Goal: Task Accomplishment & Management: Use online tool/utility

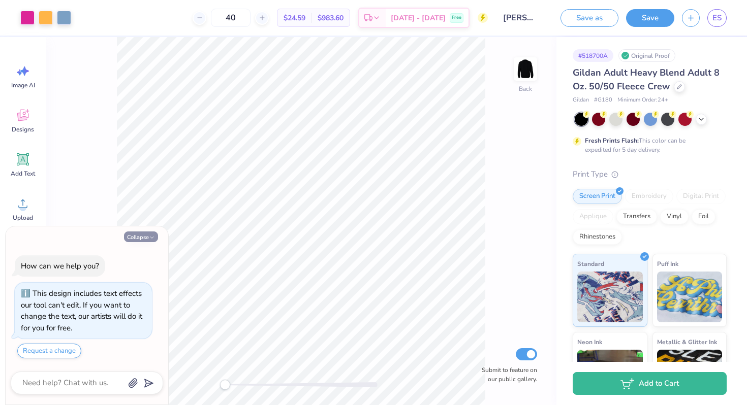
click at [151, 239] on icon "button" at bounding box center [152, 238] width 6 height 6
type textarea "x"
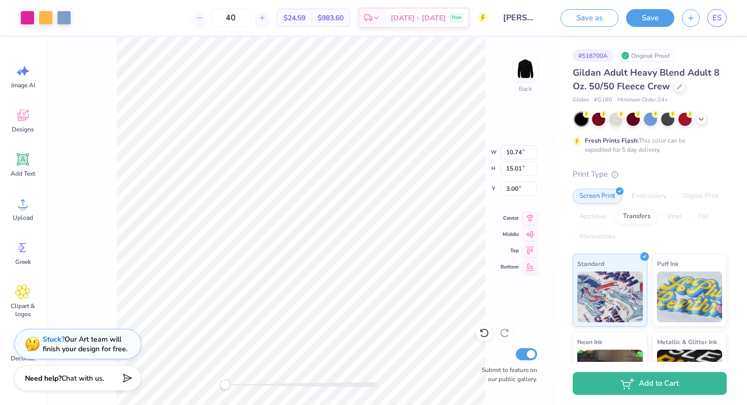
type input "10.74"
type input "15.01"
type input "10.00"
type input "13.98"
click at [266, 18] on icon at bounding box center [262, 17] width 7 height 7
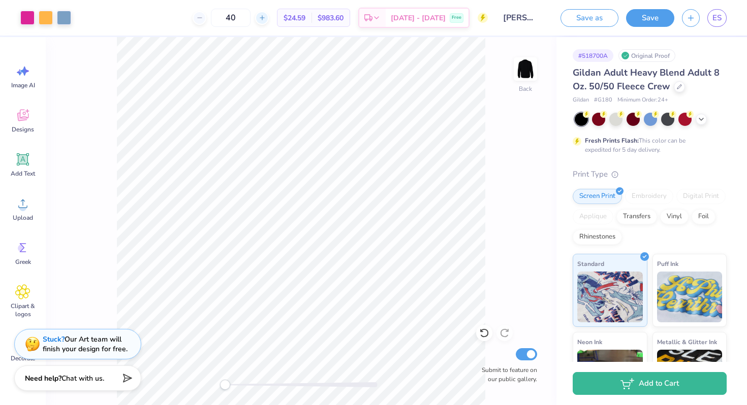
type input "41"
click at [647, 19] on button "Save" at bounding box center [650, 17] width 48 height 18
click at [721, 21] on span "ES" at bounding box center [716, 18] width 9 height 12
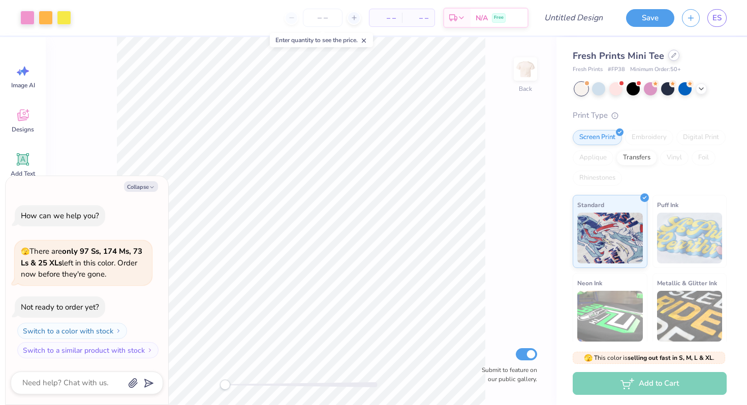
click at [673, 60] on div "Fresh Prints Mini Tee" at bounding box center [649, 56] width 154 height 14
click at [671, 56] on icon at bounding box center [673, 55] width 5 height 5
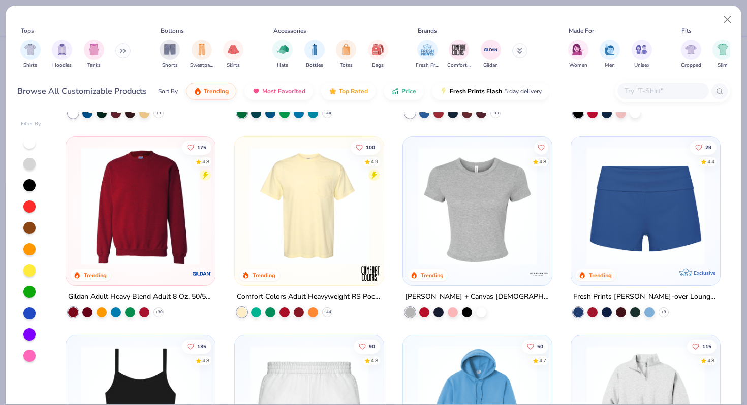
scroll to position [581, 0]
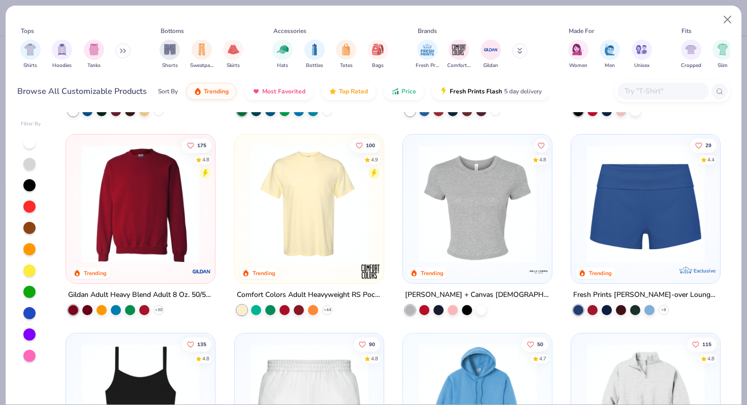
click at [139, 210] on img at bounding box center [140, 204] width 128 height 118
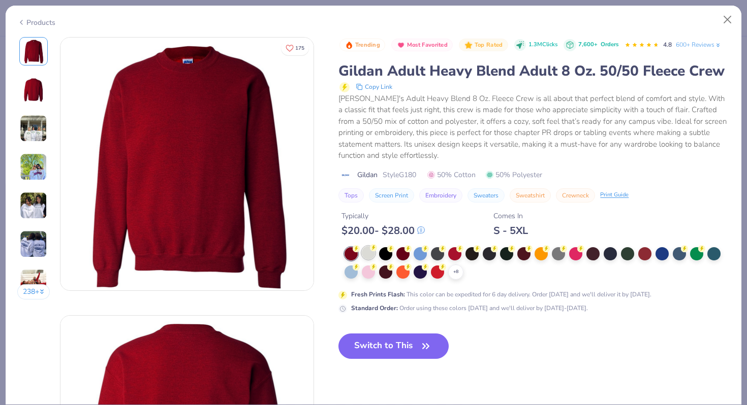
click at [371, 260] on div at bounding box center [368, 252] width 13 height 13
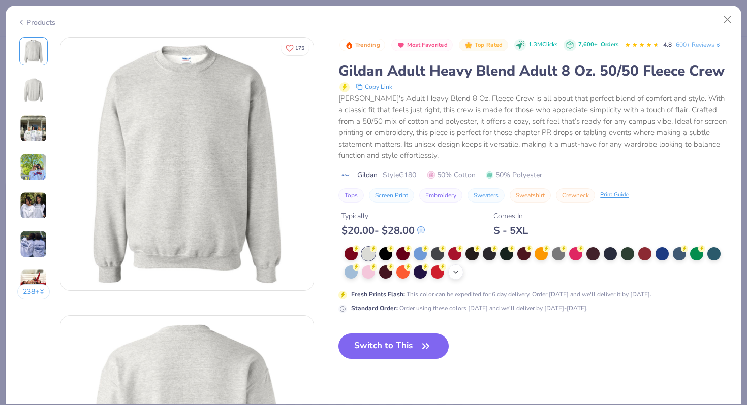
click at [455, 276] on icon at bounding box center [456, 272] width 8 height 8
click at [575, 278] on div at bounding box center [575, 271] width 13 height 13
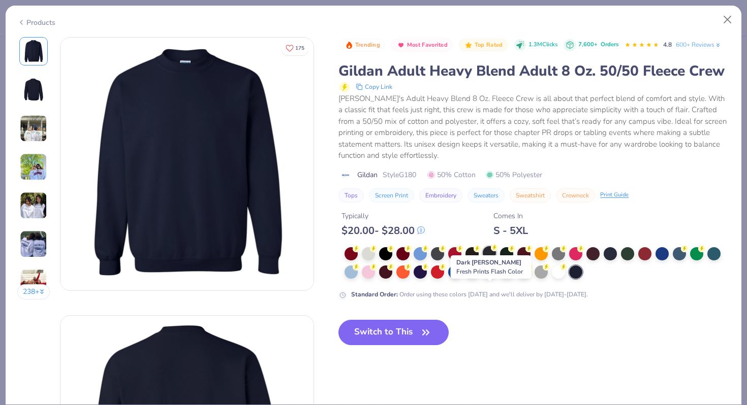
click at [487, 260] on div at bounding box center [488, 252] width 13 height 13
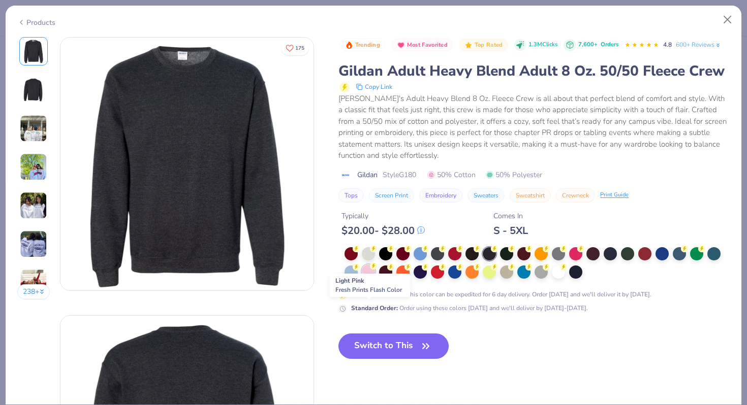
click at [368, 278] on div at bounding box center [368, 271] width 13 height 13
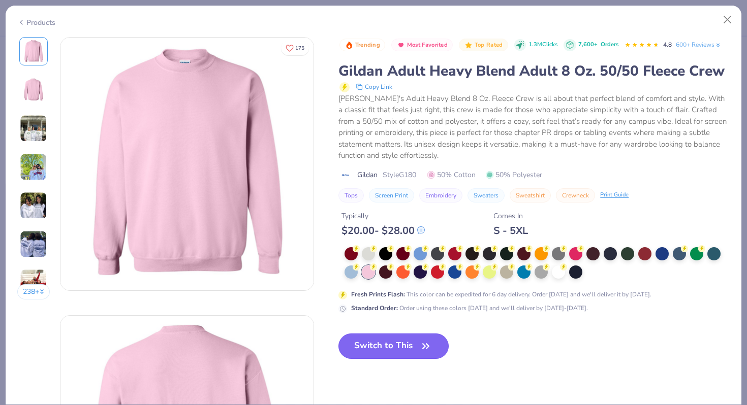
click at [372, 359] on button "Switch to This" at bounding box center [393, 346] width 110 height 25
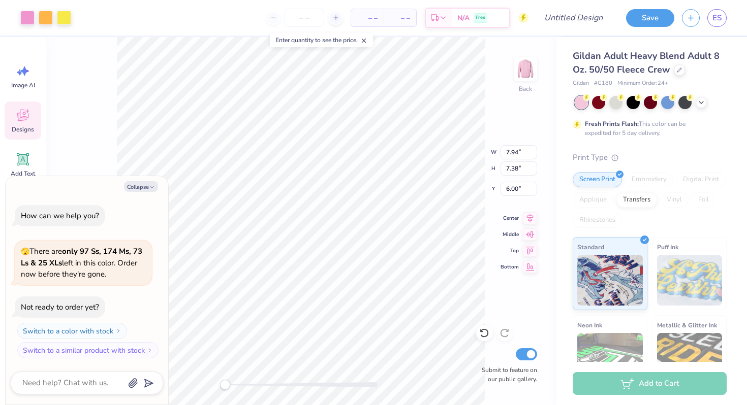
type textarea "x"
type input "11.38"
type input "10.58"
type input "3.00"
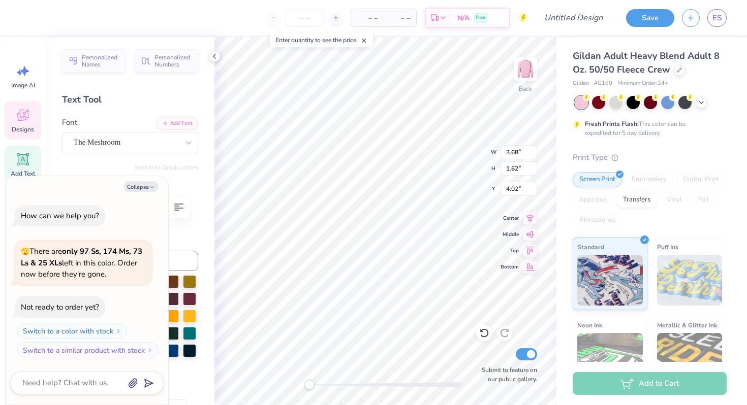
scroll to position [8, 2]
type textarea "x"
type textarea "h"
type textarea "x"
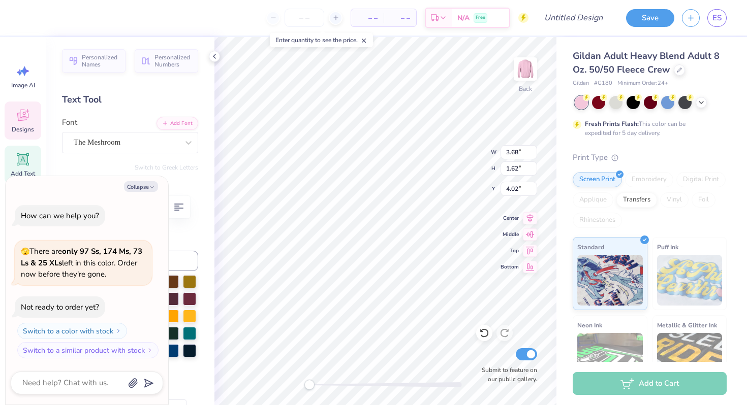
type textarea "hi"
type textarea "x"
type textarea "h"
type textarea "x"
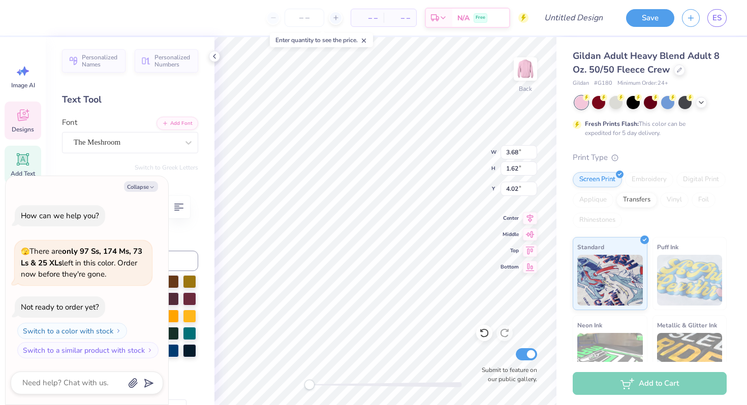
type textarea "H"
type textarea "x"
type textarea "Hi"
type textarea "x"
type textarea "Hip"
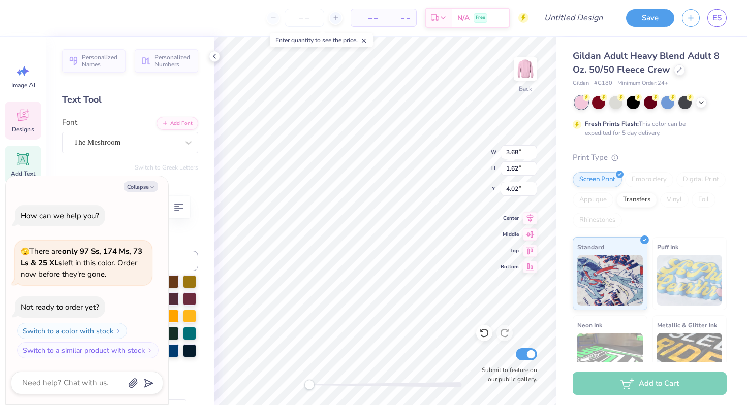
type textarea "x"
type textarea "Hips"
type textarea "x"
type textarea "Hips '"
type textarea "x"
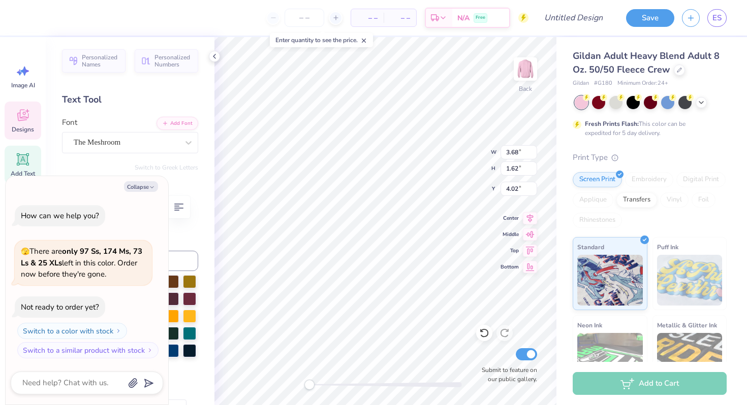
type textarea "Hips 'N"
type textarea "x"
type textarea "Hips 'N"
type textarea "x"
type textarea "Hips 'N H"
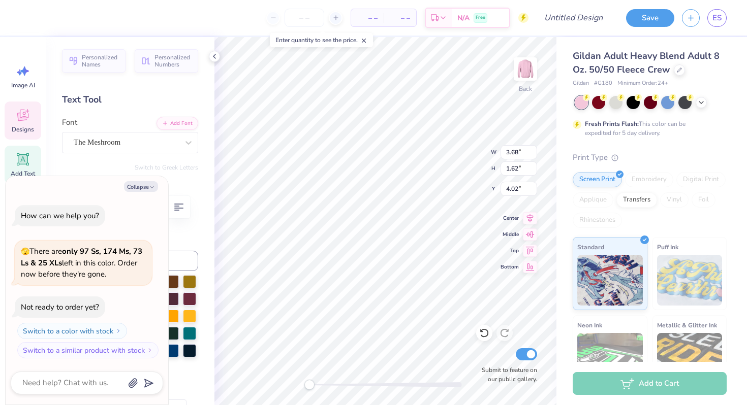
type textarea "x"
type textarea "Hips 'N Har"
type textarea "x"
type textarea "Hips 'N Harm"
type textarea "x"
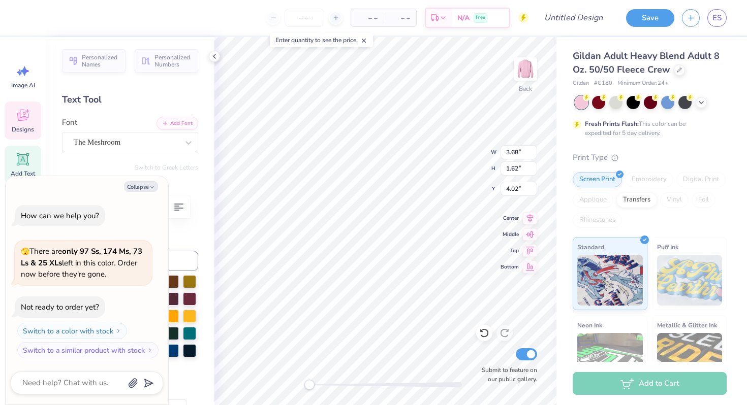
type textarea "Hips 'N Harmo"
type textarea "x"
type textarea "Hips 'N Harmony"
click at [141, 188] on button "Collapse" at bounding box center [141, 186] width 34 height 11
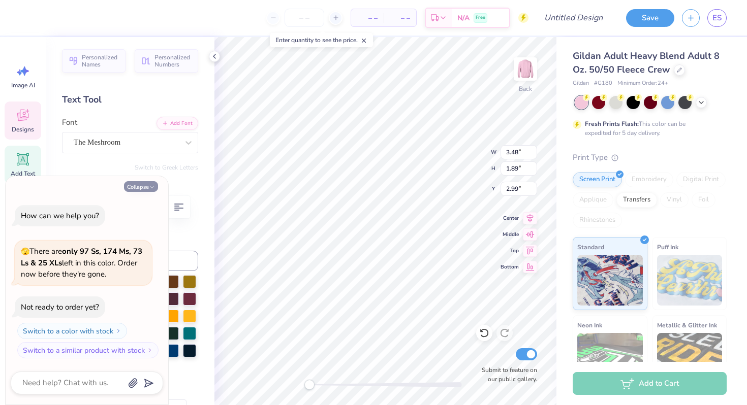
type textarea "x"
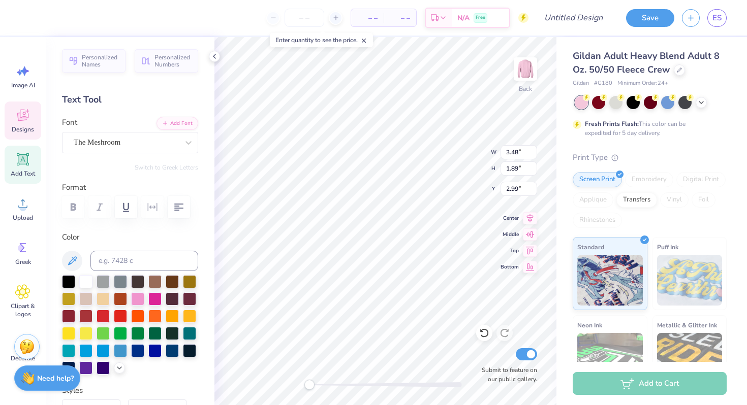
type input "3.62"
type input "3.60"
type input "3.89"
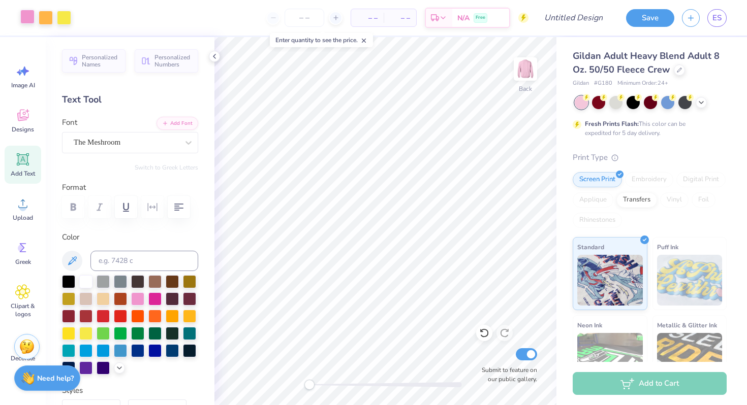
click at [29, 17] on div at bounding box center [27, 17] width 14 height 14
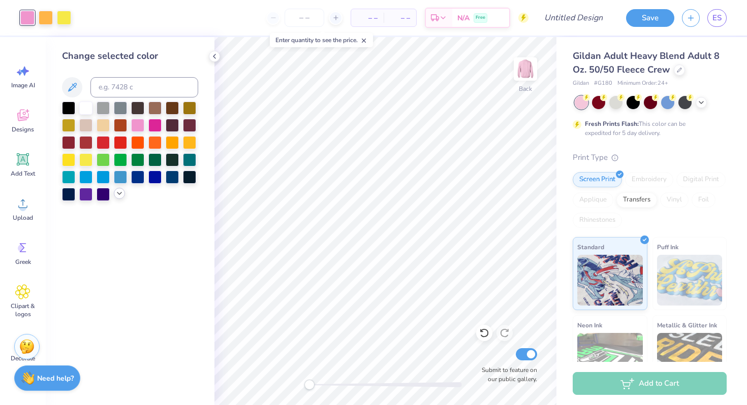
click at [118, 194] on polyline at bounding box center [119, 193] width 4 height 2
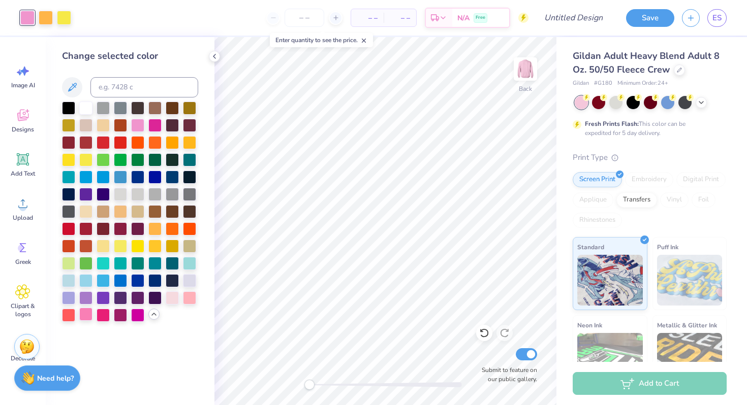
click at [86, 317] on div at bounding box center [85, 314] width 13 height 13
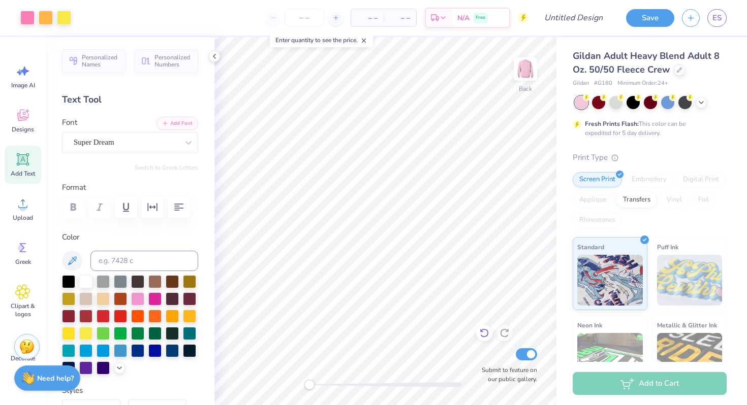
click at [483, 332] on icon at bounding box center [484, 333] width 10 height 10
click at [715, 20] on span "ES" at bounding box center [716, 18] width 9 height 12
